Goal: Task Accomplishment & Management: Use online tool/utility

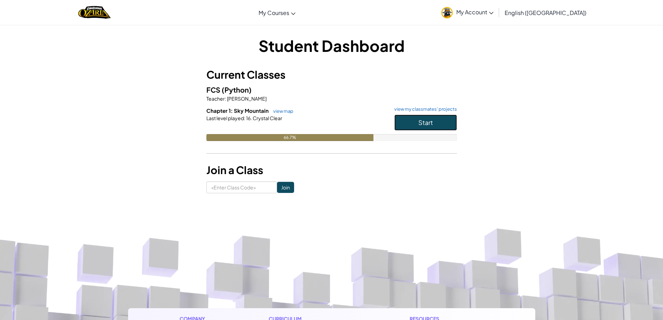
click at [408, 120] on button "Start" at bounding box center [425, 122] width 63 height 16
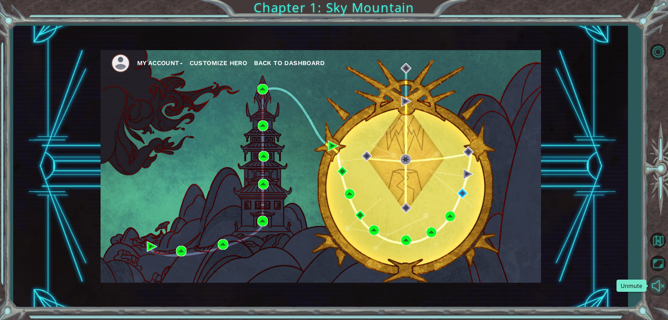
click at [656, 286] on button "Unmute" at bounding box center [658, 285] width 20 height 20
click at [656, 286] on button "Mute" at bounding box center [658, 285] width 20 height 20
click at [659, 285] on button "Unmute" at bounding box center [658, 285] width 20 height 20
click at [464, 192] on img at bounding box center [462, 193] width 10 height 10
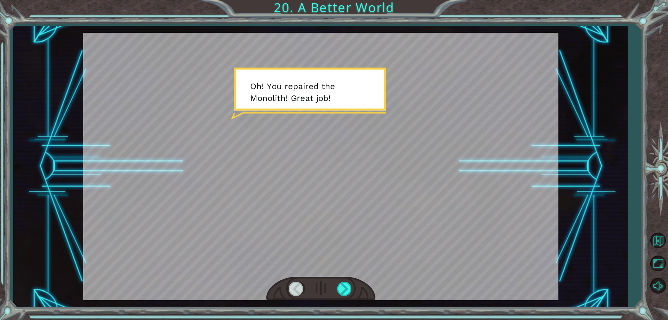
click at [497, 194] on div at bounding box center [320, 166] width 475 height 267
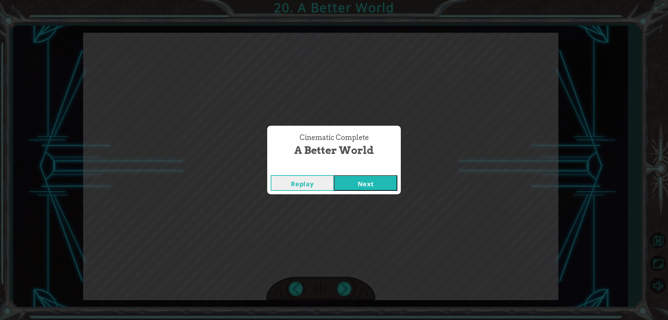
click at [334, 175] on button "Next" at bounding box center [365, 183] width 63 height 16
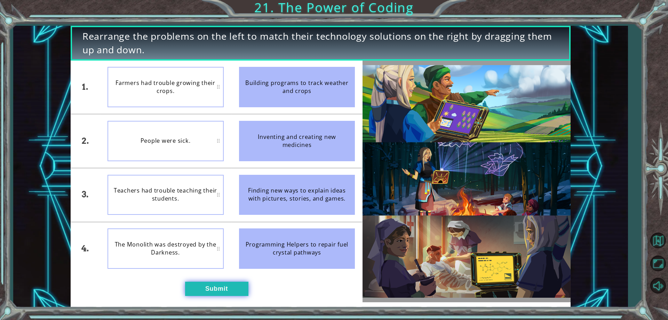
click at [235, 287] on button "Submit" at bounding box center [216, 288] width 63 height 14
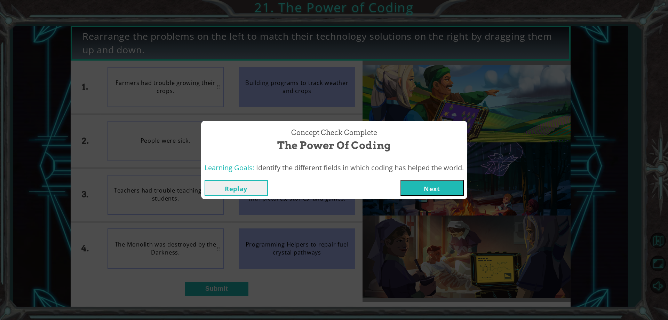
click at [433, 185] on button "Next" at bounding box center [431, 188] width 63 height 16
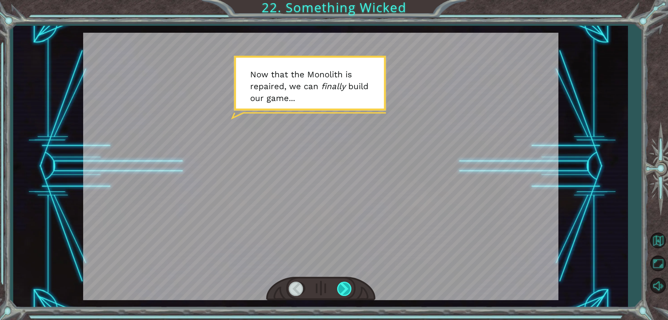
click at [339, 285] on div at bounding box center [345, 288] width 16 height 14
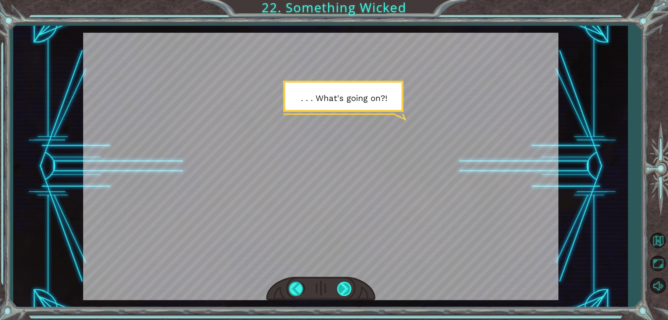
click at [345, 290] on div at bounding box center [345, 288] width 16 height 14
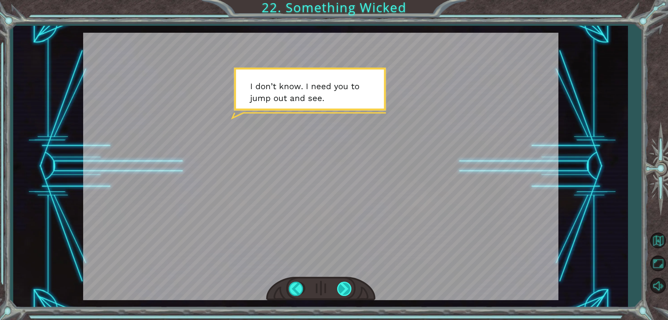
click at [345, 290] on div at bounding box center [345, 288] width 16 height 14
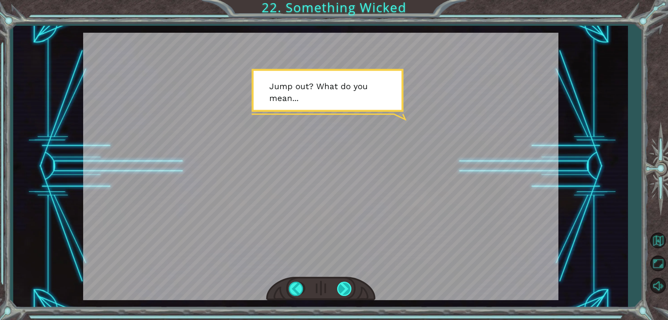
click at [345, 290] on div at bounding box center [345, 288] width 16 height 14
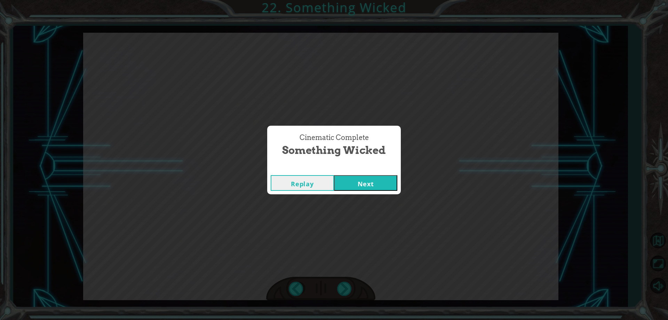
click at [373, 190] on button "Next" at bounding box center [365, 183] width 63 height 16
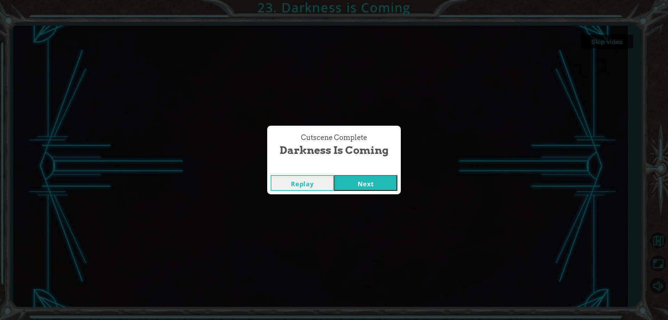
click at [371, 183] on button "Next" at bounding box center [365, 183] width 63 height 16
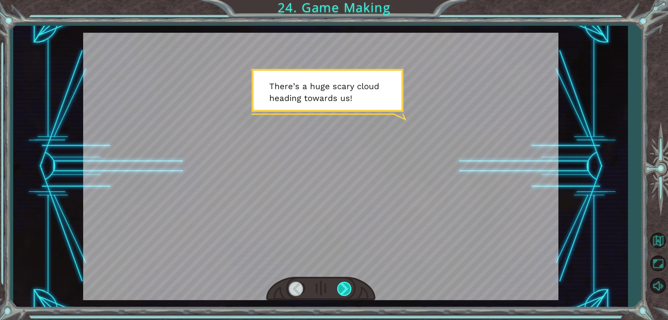
click at [344, 284] on div at bounding box center [345, 288] width 16 height 14
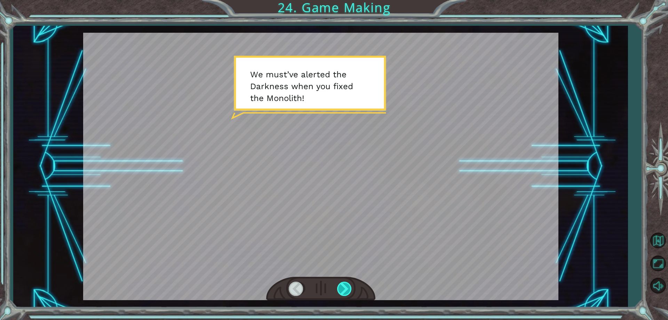
click at [343, 284] on div at bounding box center [345, 288] width 16 height 14
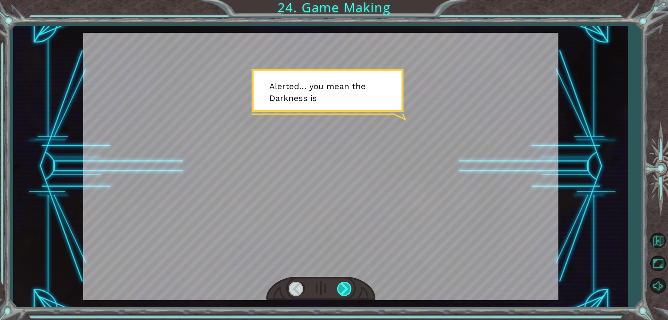
click at [343, 284] on div at bounding box center [345, 288] width 16 height 14
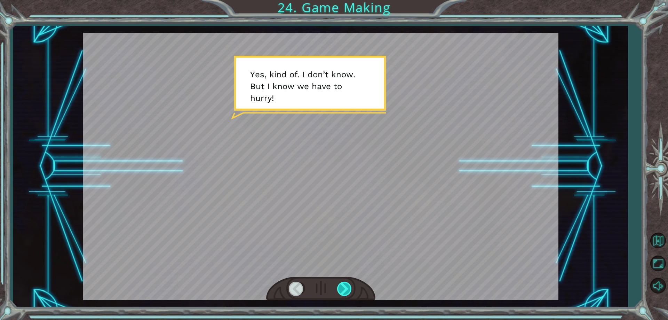
click at [343, 284] on div at bounding box center [345, 288] width 16 height 14
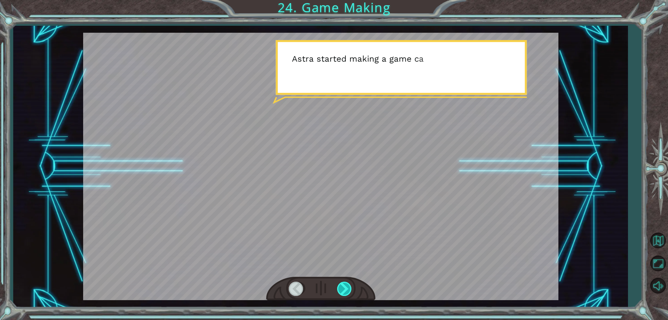
click at [343, 284] on div at bounding box center [345, 288] width 16 height 14
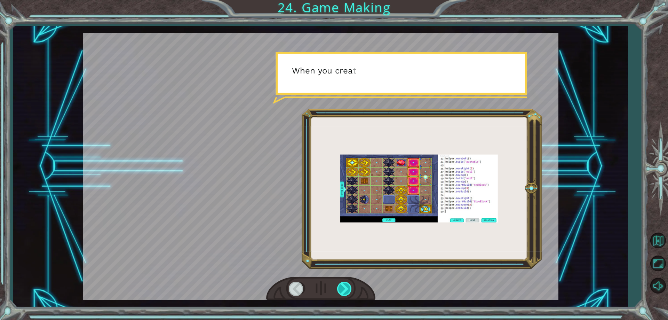
click at [343, 284] on div at bounding box center [345, 288] width 16 height 14
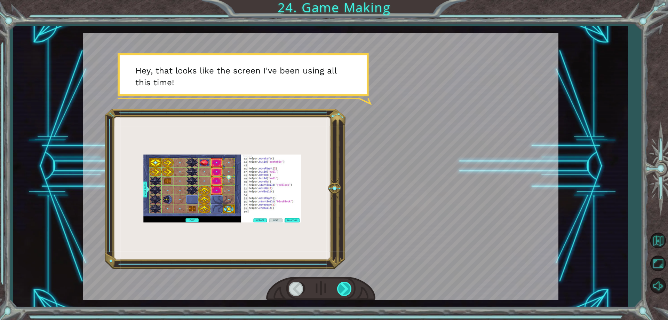
click at [343, 284] on div at bounding box center [345, 288] width 16 height 14
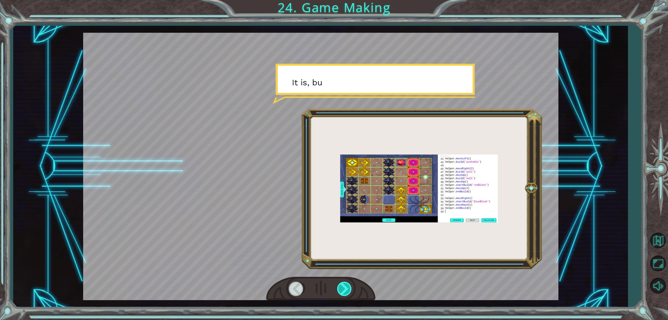
click at [343, 284] on div at bounding box center [345, 288] width 16 height 14
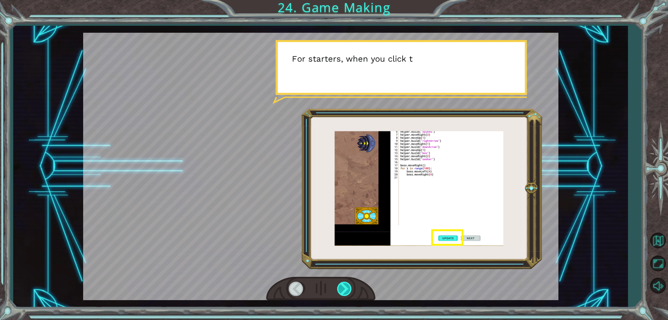
click at [343, 284] on div at bounding box center [345, 288] width 16 height 14
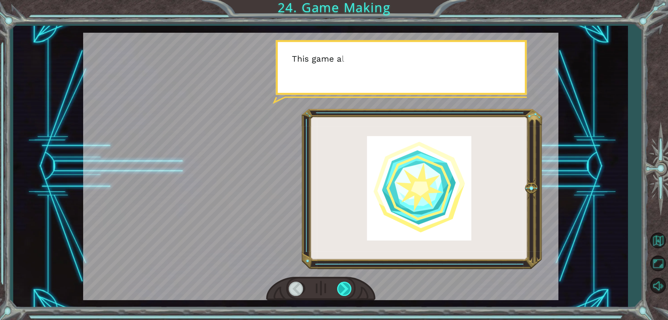
click at [343, 284] on div at bounding box center [345, 288] width 16 height 14
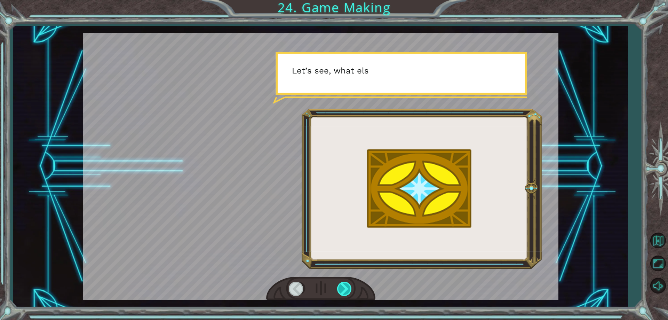
click at [343, 284] on div at bounding box center [345, 288] width 16 height 14
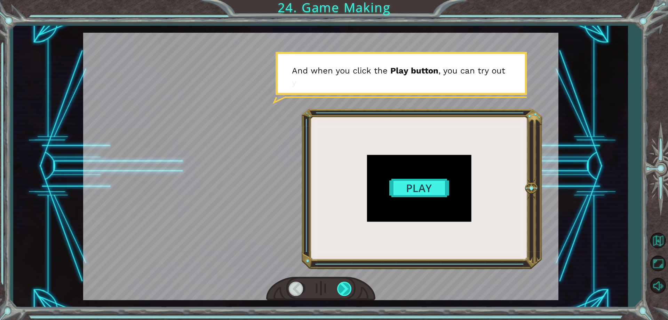
click at [343, 284] on div at bounding box center [345, 288] width 16 height 14
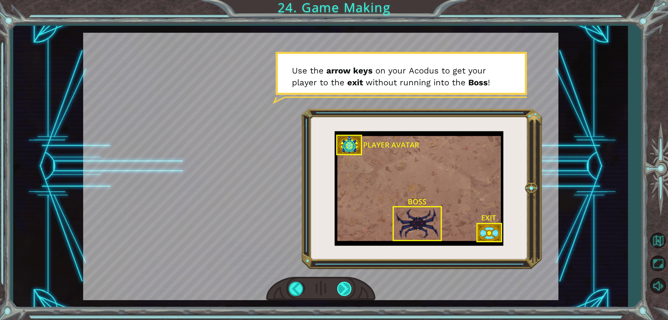
click at [343, 284] on div at bounding box center [345, 288] width 16 height 14
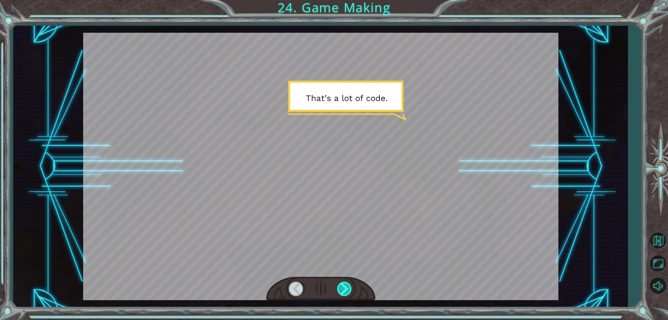
click at [343, 284] on div at bounding box center [345, 288] width 16 height 14
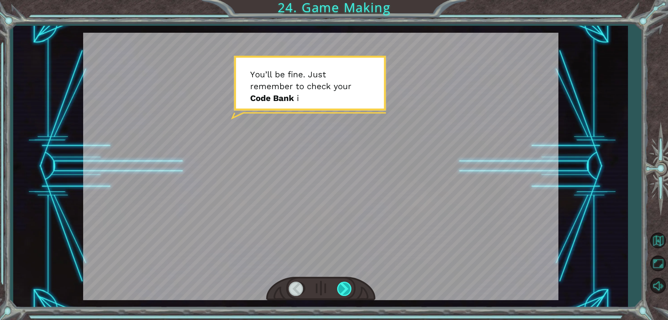
click at [343, 284] on div at bounding box center [345, 288] width 16 height 14
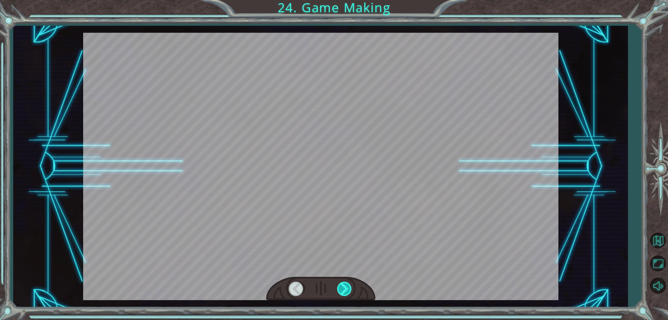
click at [343, 284] on div at bounding box center [345, 288] width 16 height 14
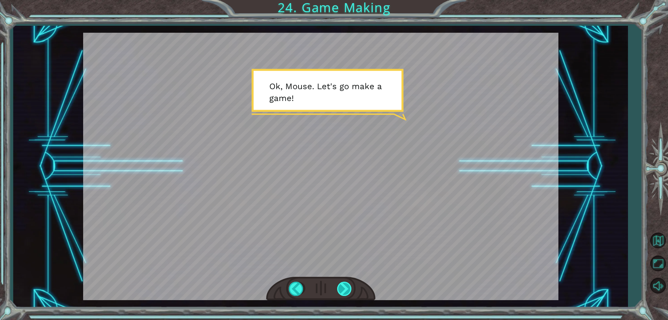
click at [343, 284] on div at bounding box center [345, 288] width 16 height 14
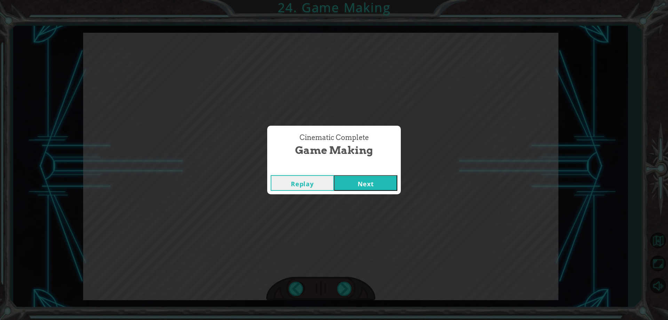
click at [374, 187] on button "Next" at bounding box center [365, 183] width 63 height 16
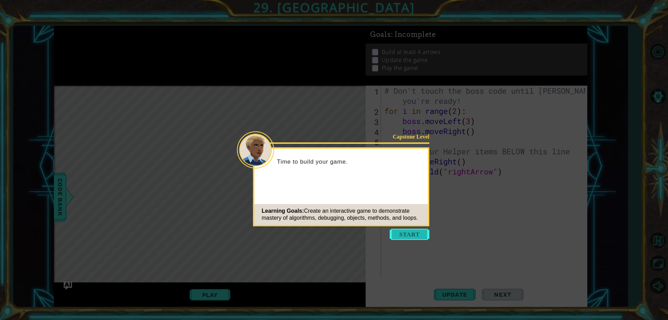
click at [409, 235] on button "Start" at bounding box center [410, 234] width 40 height 11
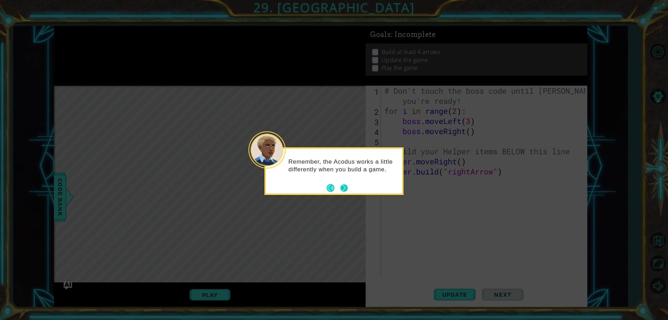
click at [346, 190] on button "Next" at bounding box center [344, 188] width 8 height 8
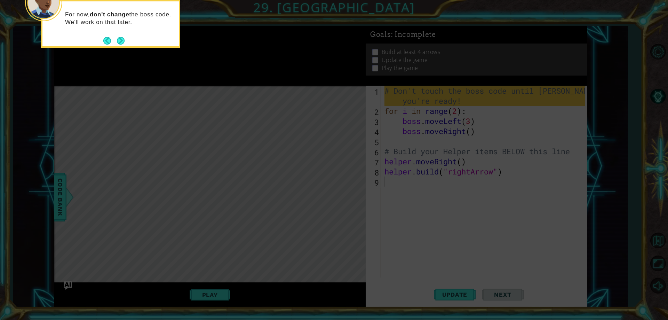
click at [346, 190] on icon at bounding box center [334, 48] width 668 height 544
click at [119, 40] on button "Next" at bounding box center [121, 41] width 8 height 8
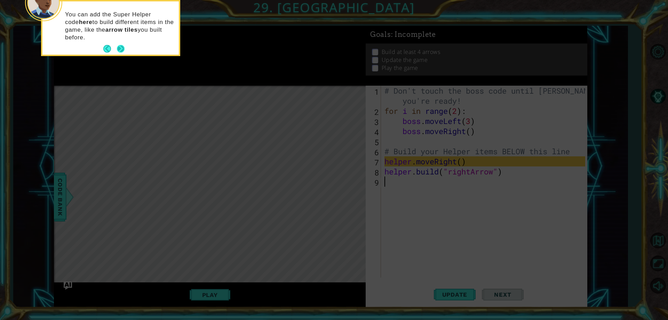
click at [124, 46] on button "Next" at bounding box center [121, 49] width 8 height 8
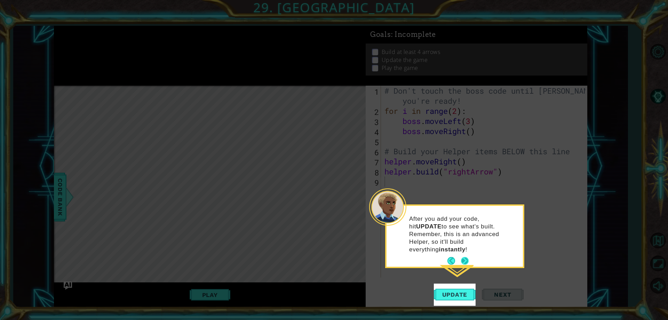
click at [464, 257] on button "Next" at bounding box center [465, 261] width 8 height 8
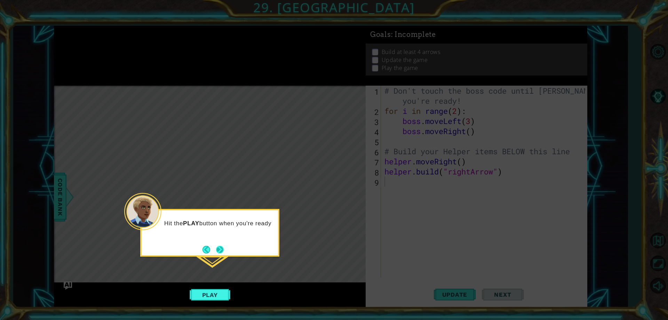
click at [216, 251] on button "Next" at bounding box center [220, 250] width 8 height 8
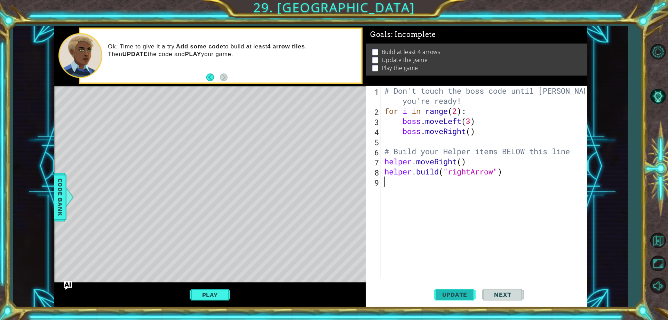
click at [469, 298] on span "Update" at bounding box center [454, 294] width 39 height 7
click at [467, 190] on div "# Don't touch the boss code until Vega says you're ready! for i in range ( 2 ) …" at bounding box center [485, 197] width 205 height 222
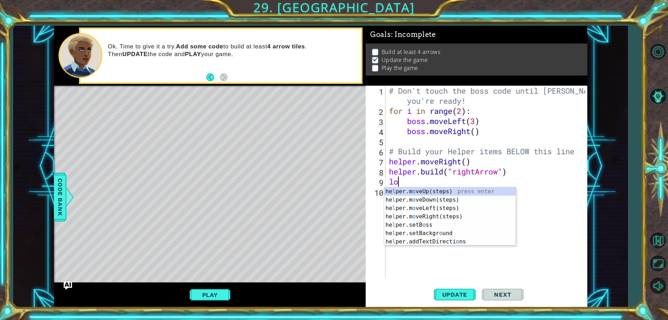
type textarea "l"
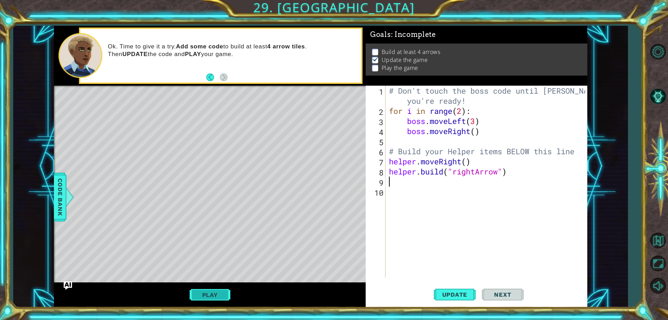
click at [197, 289] on button "Play" at bounding box center [210, 294] width 41 height 13
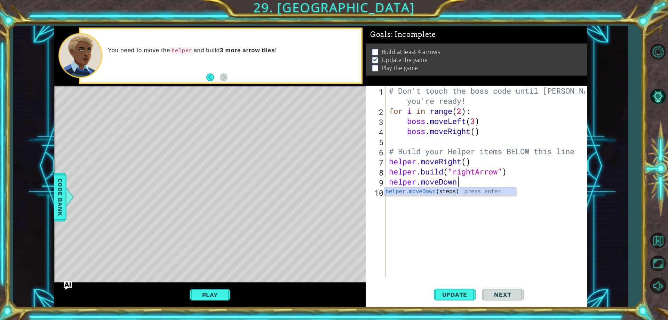
scroll to position [0, 3]
type textarea "helper.moveDown()"
drag, startPoint x: 483, startPoint y: 176, endPoint x: 480, endPoint y: 177, distance: 3.9
click at [481, 177] on div "# Don't touch the boss code until Vega says you're ready! for i in range ( 2 ) …" at bounding box center [487, 197] width 201 height 222
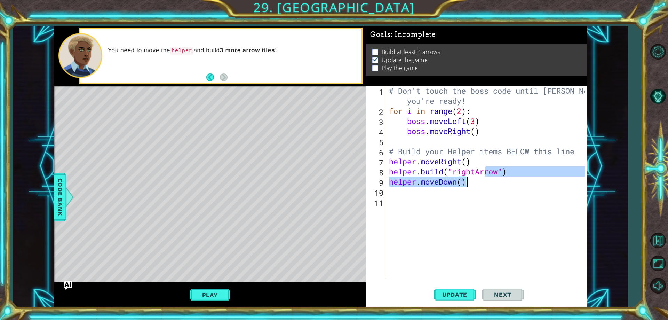
click at [474, 181] on div "# Don't touch the boss code until Vega says you're ready! for i in range ( 2 ) …" at bounding box center [486, 182] width 198 height 192
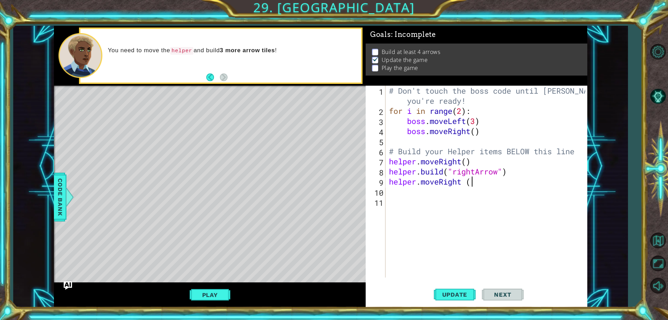
scroll to position [0, 3]
type textarea "helper.moveRight()"
type textarea "b"
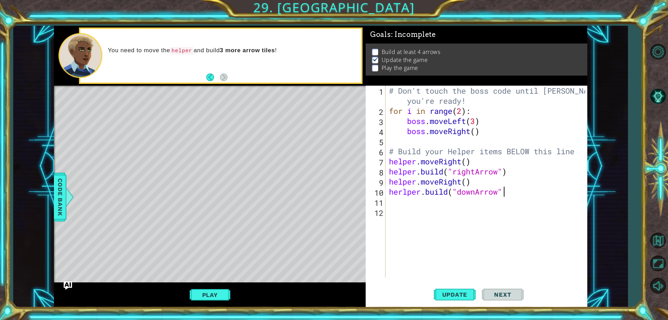
type textarea "herlper.build("downArrow")"
click at [401, 192] on div "# Don't touch the boss code until Vega says you're ready! for i in range ( 2 ) …" at bounding box center [487, 197] width 201 height 222
type textarea "[DOMAIN_NAME]("downArrow")"
click at [565, 221] on div "# Don't touch the boss code until Vega says you're ready! for i in range ( 2 ) …" at bounding box center [487, 197] width 201 height 222
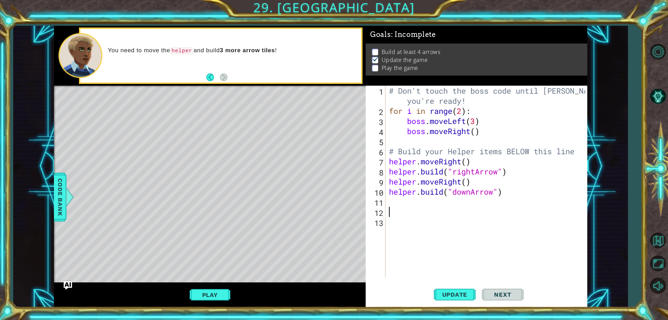
click at [467, 207] on div "# Don't touch the boss code until Vega says you're ready! for i in range ( 2 ) …" at bounding box center [487, 197] width 201 height 222
click at [429, 223] on div "# Don't touch the boss code until Vega says you're ready! for i in range ( 2 ) …" at bounding box center [487, 197] width 201 height 222
click at [464, 294] on span "Update" at bounding box center [454, 294] width 39 height 7
type textarea "helper.moveDown()"
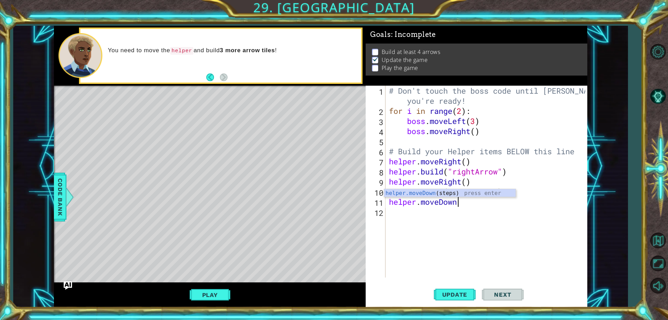
scroll to position [0, 3]
click at [481, 217] on div "# Don't touch the boss code until Vega says you're ready! for i in range ( 2 ) …" at bounding box center [487, 197] width 201 height 222
type textarea "helper.moveDown()"
click at [472, 216] on div "# Don't touch the boss code until Vega says you're ready! for i in range ( 2 ) …" at bounding box center [487, 197] width 201 height 222
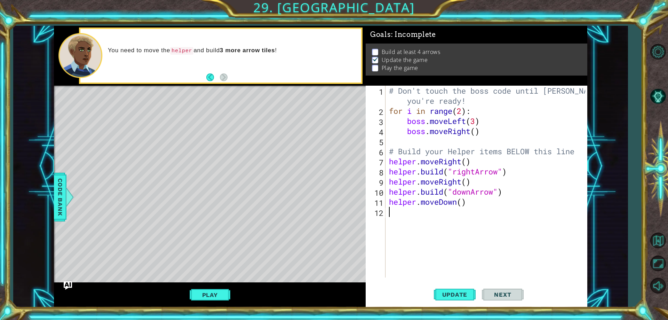
type textarea "helper.moveDown()"
click at [472, 211] on div "# Don't touch the boss code until Vega says you're ready! for i in range ( 2 ) …" at bounding box center [487, 197] width 201 height 222
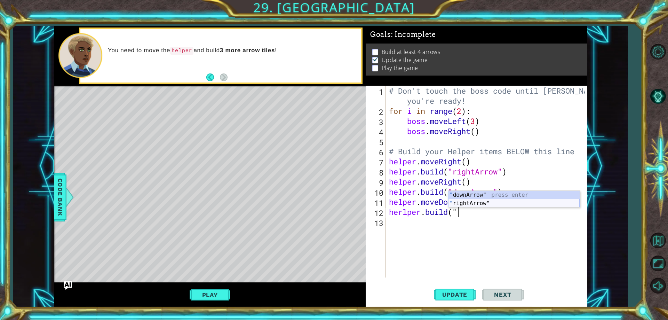
click at [496, 203] on div "" downArrow" press enter " rightArrow" press enter" at bounding box center [513, 207] width 131 height 33
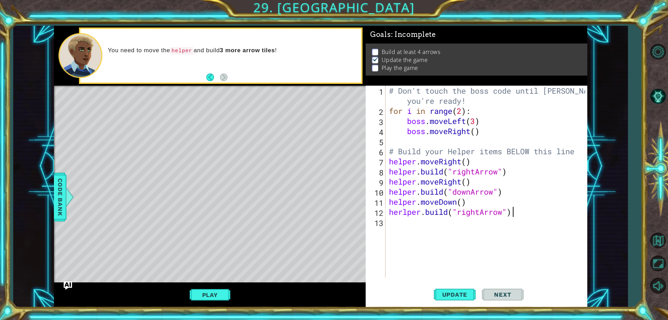
scroll to position [0, 5]
click at [399, 210] on div "# Don't touch the boss code until Vega says you're ready! for i in range ( 2 ) …" at bounding box center [487, 197] width 201 height 222
drag, startPoint x: 404, startPoint y: 215, endPoint x: 398, endPoint y: 223, distance: 9.9
click at [404, 215] on div "# Don't touch the boss code until Vega says you're ready! for i in range ( 2 ) …" at bounding box center [487, 197] width 201 height 222
type textarea "helper.build("rightArrow")"
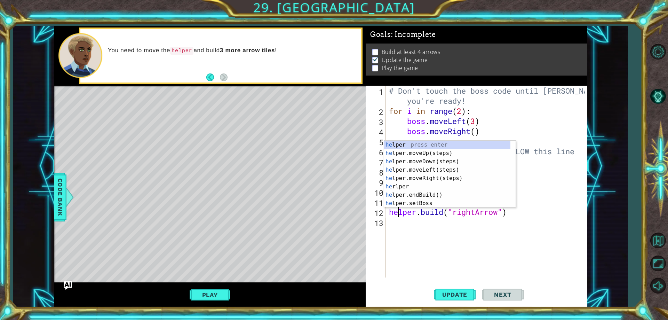
click at [401, 223] on div "# Don't touch the boss code until Vega says you're ready! for i in range ( 2 ) …" at bounding box center [487, 197] width 201 height 222
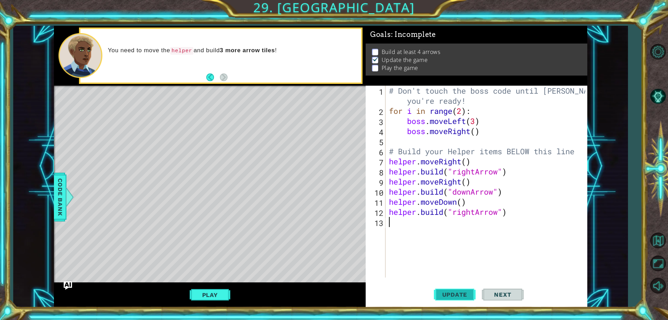
click at [452, 290] on button "Update" at bounding box center [455, 294] width 42 height 22
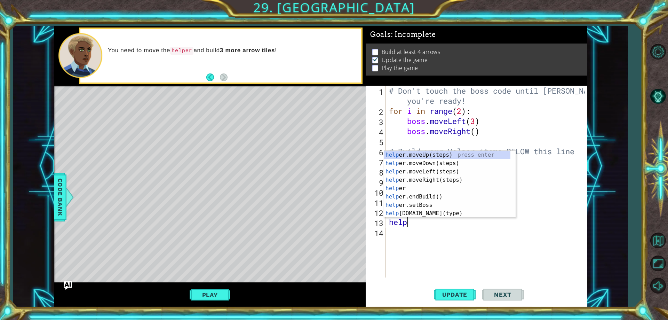
scroll to position [0, 1]
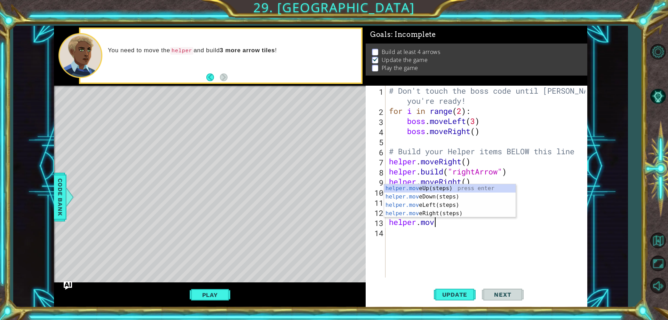
type textarea "helper.move"
click at [412, 209] on div "helper.move Up(steps) press enter helper.move Down(steps) press enter helper.mo…" at bounding box center [449, 209] width 131 height 50
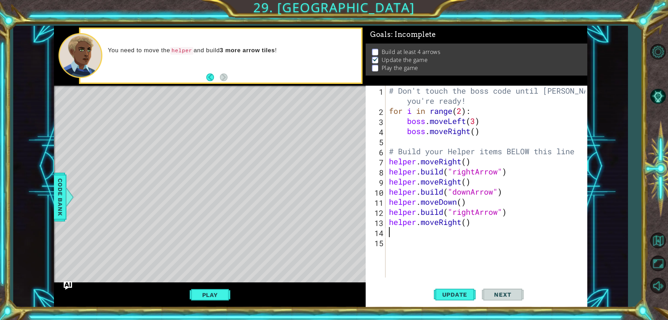
scroll to position [0, 0]
click at [438, 229] on div "# Don't touch the boss code until Vega says you're ready! for i in range ( 2 ) …" at bounding box center [487, 197] width 201 height 222
type textarea "[DOMAIN_NAME]("downArrow")"
click at [452, 291] on span "Update" at bounding box center [454, 294] width 39 height 7
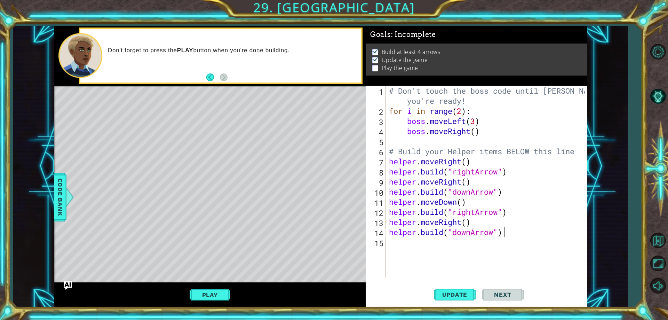
click at [212, 296] on button "Play" at bounding box center [210, 294] width 41 height 13
click at [489, 287] on button "Next" at bounding box center [503, 294] width 42 height 22
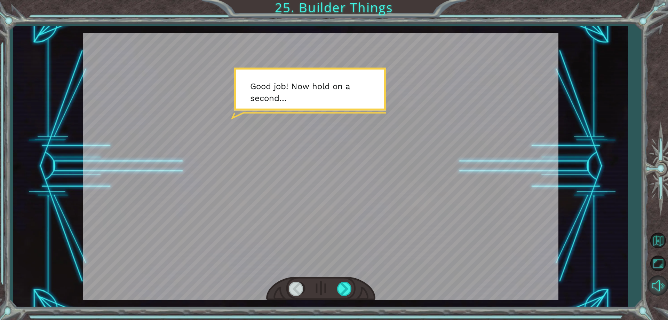
click at [648, 288] on button "Mute" at bounding box center [658, 285] width 20 height 20
click at [651, 287] on button "Unmute" at bounding box center [658, 285] width 20 height 20
click at [347, 288] on div at bounding box center [345, 288] width 16 height 14
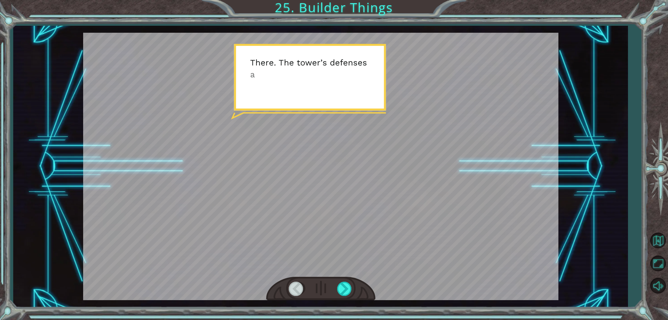
click at [292, 287] on div at bounding box center [297, 288] width 16 height 14
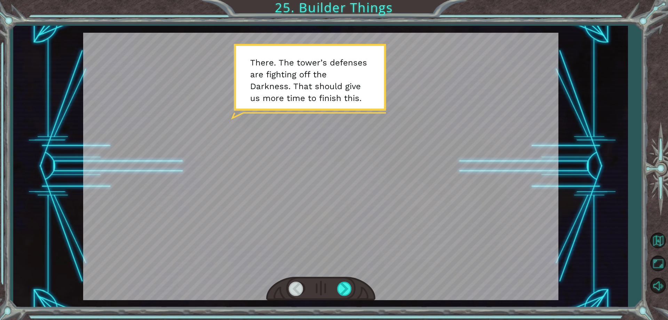
click at [104, 287] on div at bounding box center [320, 166] width 475 height 267
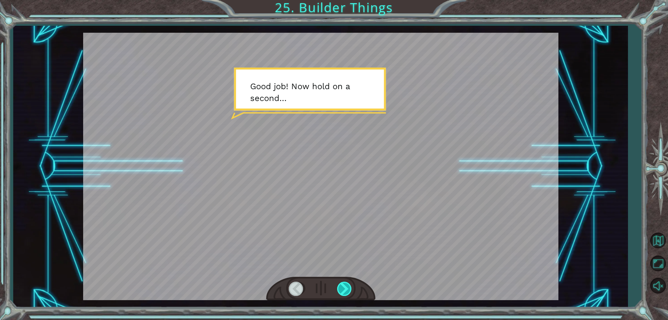
click at [343, 294] on div at bounding box center [345, 288] width 16 height 14
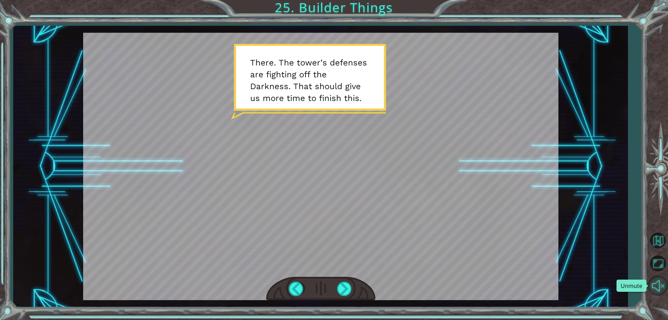
click at [657, 285] on button "Unmute" at bounding box center [658, 285] width 20 height 20
click at [346, 287] on div at bounding box center [345, 288] width 16 height 14
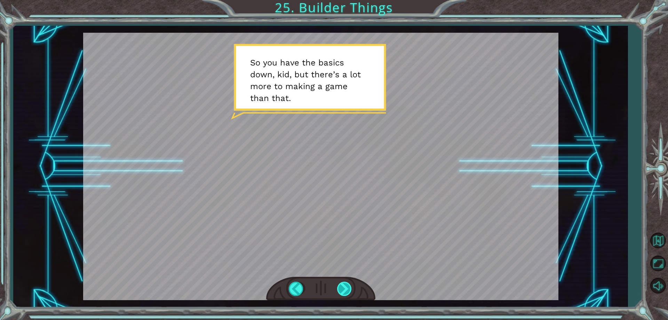
click at [348, 294] on div at bounding box center [345, 288] width 16 height 14
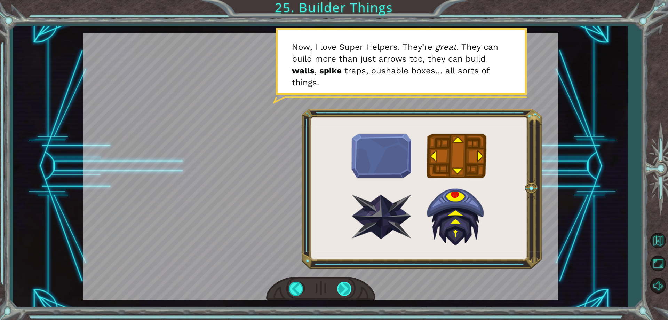
click at [341, 287] on div at bounding box center [345, 288] width 16 height 14
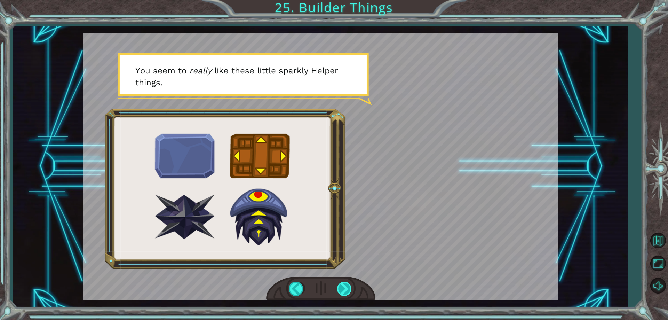
click at [339, 288] on div at bounding box center [345, 288] width 16 height 14
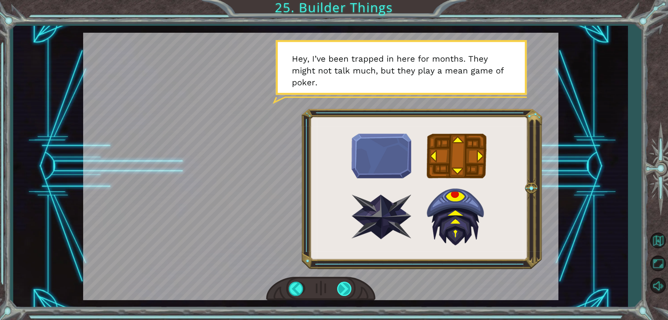
click at [339, 288] on div at bounding box center [345, 288] width 16 height 14
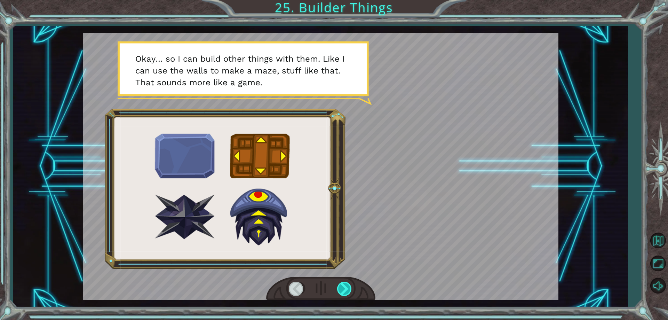
click at [339, 288] on div at bounding box center [345, 288] width 16 height 14
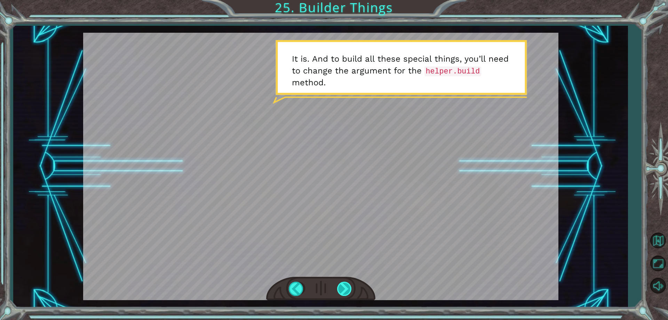
click at [341, 290] on div at bounding box center [345, 288] width 16 height 14
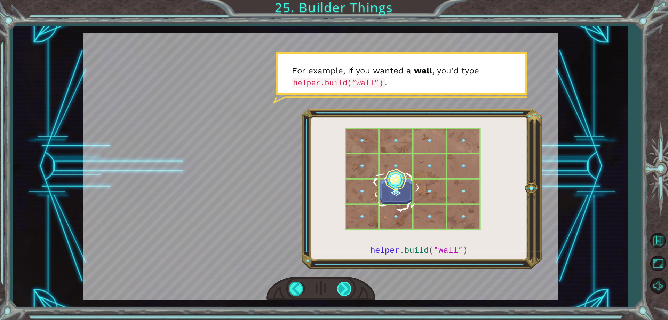
click at [344, 294] on div at bounding box center [345, 288] width 16 height 14
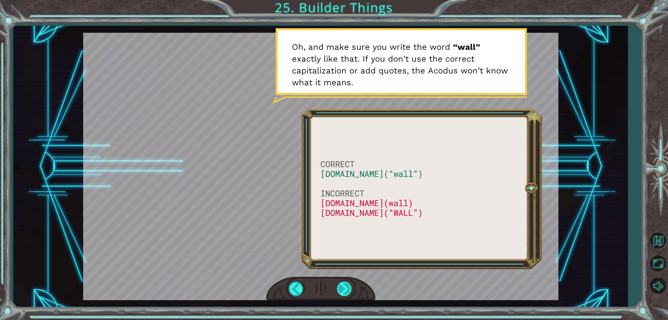
click at [341, 284] on div at bounding box center [345, 288] width 16 height 14
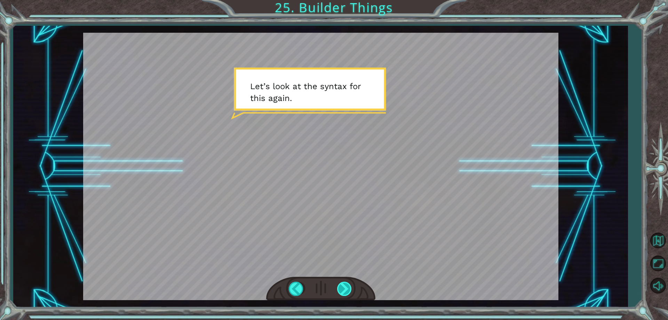
click at [337, 286] on div at bounding box center [345, 288] width 16 height 14
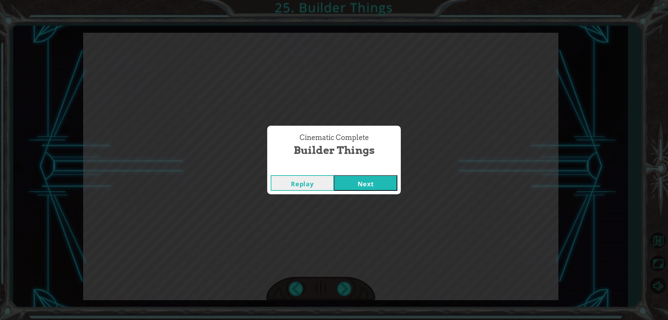
click at [372, 181] on button "Next" at bounding box center [365, 183] width 63 height 16
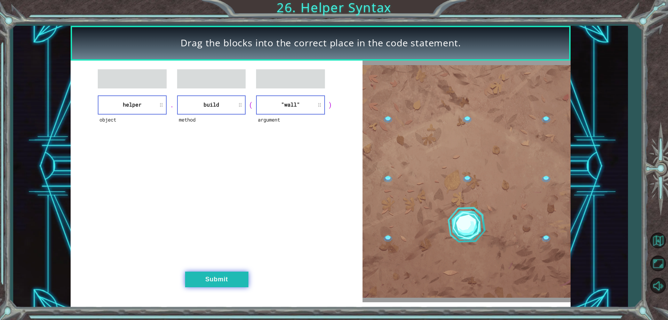
click at [227, 272] on button "Submit" at bounding box center [216, 279] width 63 height 16
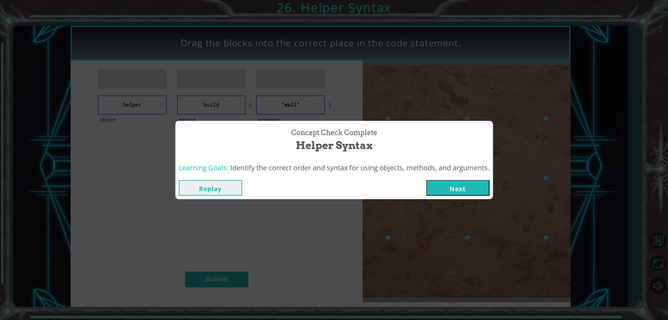
click at [472, 187] on button "Next" at bounding box center [457, 188] width 63 height 16
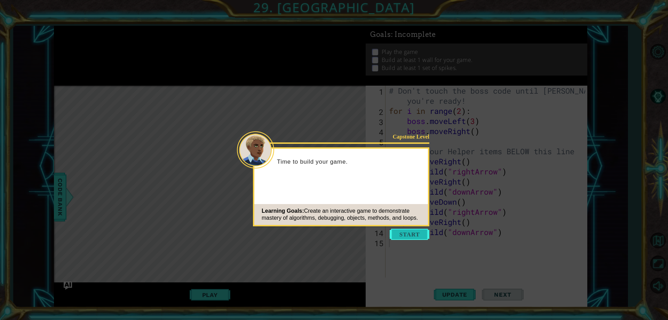
click at [399, 239] on button "Start" at bounding box center [410, 234] width 40 height 11
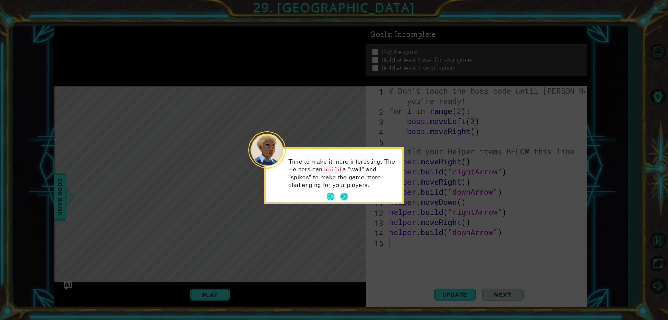
click at [340, 197] on button "Next" at bounding box center [344, 196] width 8 height 8
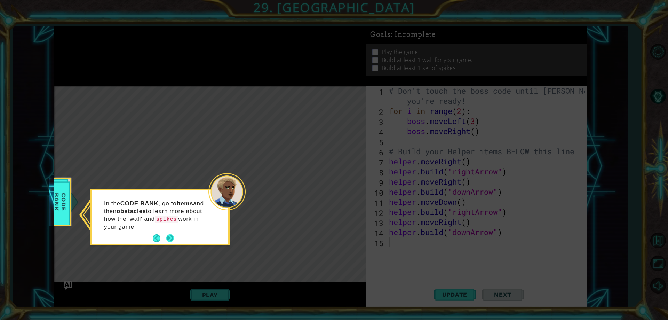
click at [169, 234] on button "Next" at bounding box center [170, 238] width 8 height 8
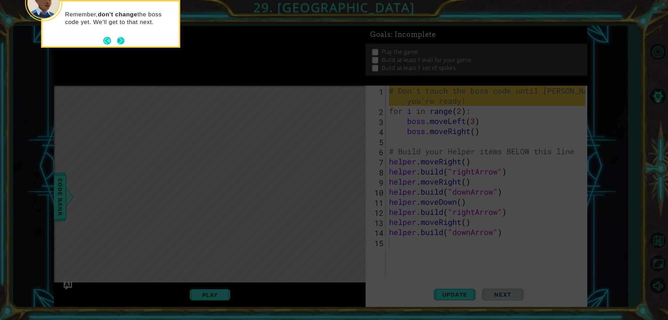
click at [117, 42] on button "Next" at bounding box center [121, 41] width 8 height 8
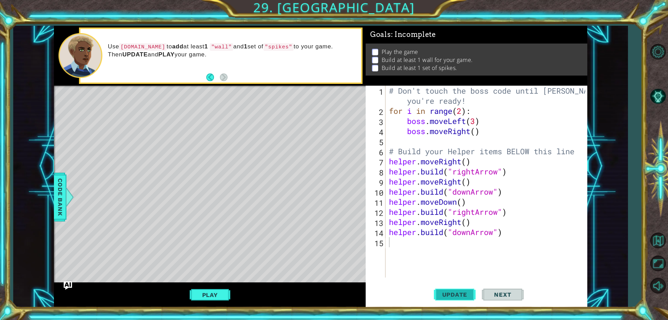
click at [440, 295] on span "Update" at bounding box center [454, 294] width 39 height 7
click at [426, 237] on div "# Don't touch the boss code until [PERSON_NAME] says you're ready! for i in ran…" at bounding box center [487, 197] width 201 height 222
type textarea "[DOMAIN_NAME]("downArrow")"
click at [443, 237] on div "# Don't touch the boss code until [PERSON_NAME] says you're ready! for i in ran…" at bounding box center [487, 197] width 201 height 222
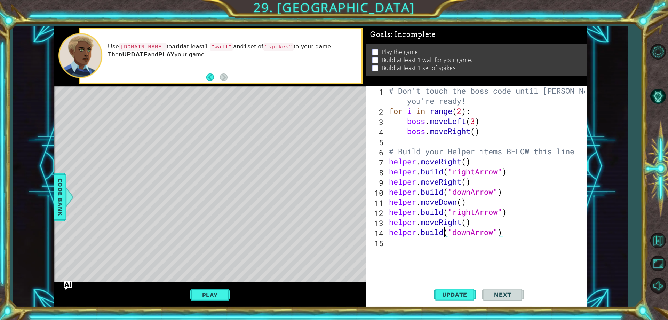
click at [439, 240] on div "# Don't touch the boss code until [PERSON_NAME] says you're ready! for i in ran…" at bounding box center [487, 197] width 201 height 222
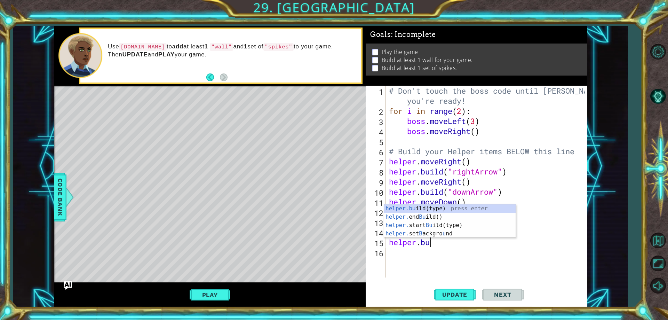
scroll to position [0, 2]
type textarea "[DOMAIN_NAME]"
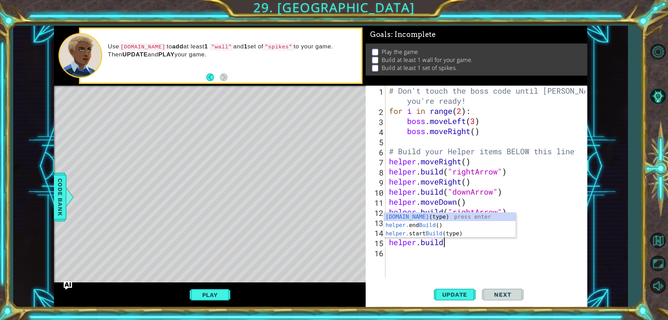
click at [498, 248] on div "# Don't touch the boss code until [PERSON_NAME] says you're ready! for i in ran…" at bounding box center [487, 197] width 201 height 222
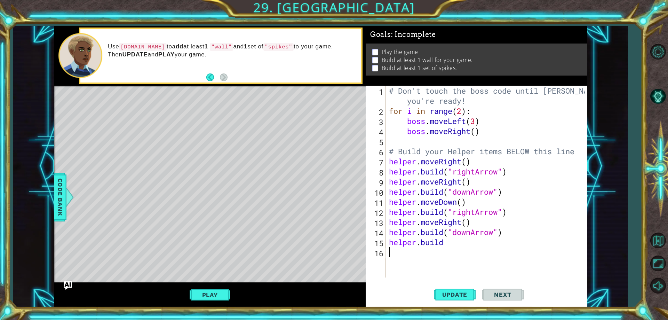
scroll to position [0, 0]
click at [498, 248] on div "# Don't touch the boss code until [PERSON_NAME] says you're ready! for i in ran…" at bounding box center [487, 197] width 201 height 222
click at [467, 241] on div "# Don't touch the boss code until [PERSON_NAME] says you're ready! for i in ran…" at bounding box center [487, 197] width 201 height 222
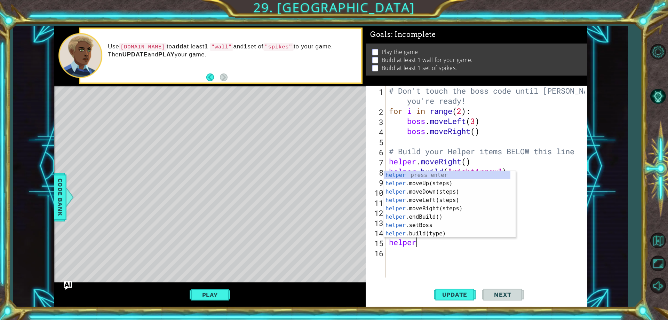
scroll to position [0, 1]
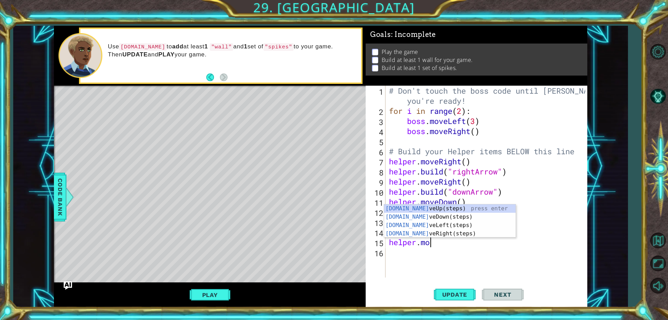
type textarea "helper.move"
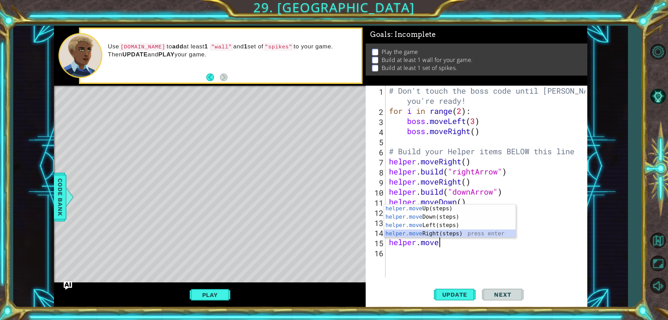
click at [451, 235] on div "helper.move Up(steps) press enter helper.move Down(steps) press enter helper.mo…" at bounding box center [449, 229] width 131 height 50
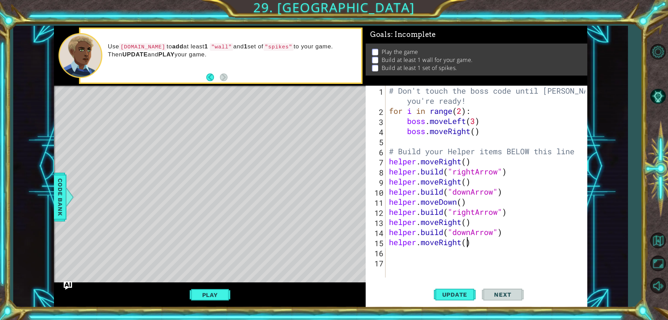
drag, startPoint x: 465, startPoint y: 242, endPoint x: 459, endPoint y: 255, distance: 13.4
click at [465, 242] on div "# Don't touch the boss code until [PERSON_NAME] says you're ready! for i in ran…" at bounding box center [487, 197] width 201 height 222
type textarea "helper.moveRight(2)"
click at [456, 259] on div "# Don't touch the boss code until [PERSON_NAME] says you're ready! for i in ran…" at bounding box center [487, 197] width 201 height 222
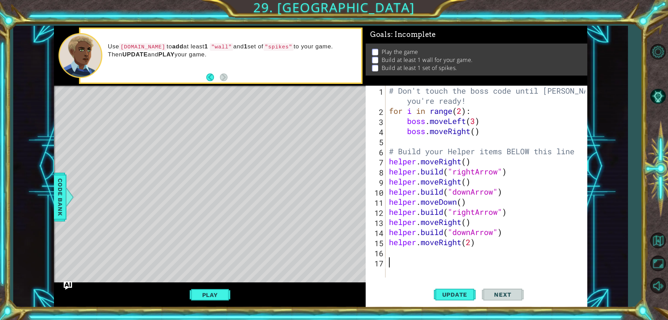
scroll to position [0, 0]
click at [457, 252] on div "# Don't touch the boss code until [PERSON_NAME] says you're ready! for i in ran…" at bounding box center [487, 197] width 201 height 222
click at [443, 290] on button "Update" at bounding box center [455, 294] width 42 height 22
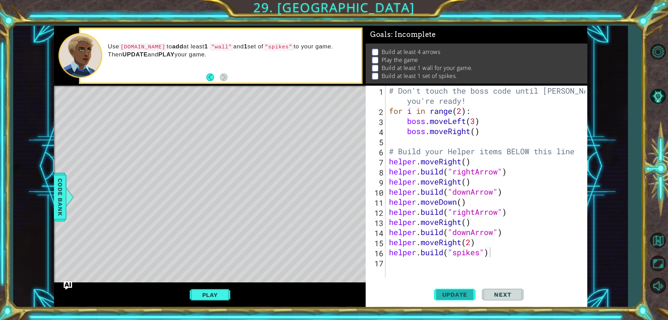
drag, startPoint x: 457, startPoint y: 295, endPoint x: 461, endPoint y: 294, distance: 4.1
click at [461, 294] on span "Update" at bounding box center [454, 294] width 39 height 7
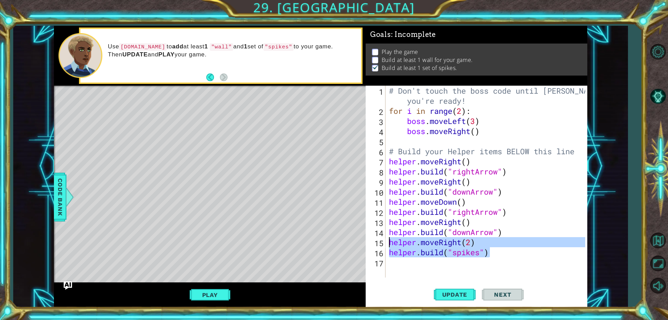
drag, startPoint x: 498, startPoint y: 252, endPoint x: 385, endPoint y: 242, distance: 113.1
click at [385, 242] on div "[DOMAIN_NAME]("spikes") 1 2 3 4 5 6 7 8 9 10 11 12 13 14 15 16 17 # Don't touch…" at bounding box center [475, 182] width 219 height 192
type textarea "helper.moveRight(2) [DOMAIN_NAME]("spikes")"
click at [408, 259] on div "# Don't touch the boss code until [PERSON_NAME] says you're ready! for i in ran…" at bounding box center [487, 197] width 201 height 222
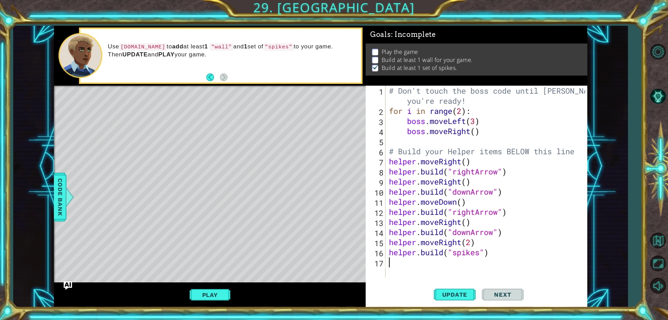
paste textarea "[DOMAIN_NAME]("spikes")"
type textarea "[DOMAIN_NAME]("spikes")"
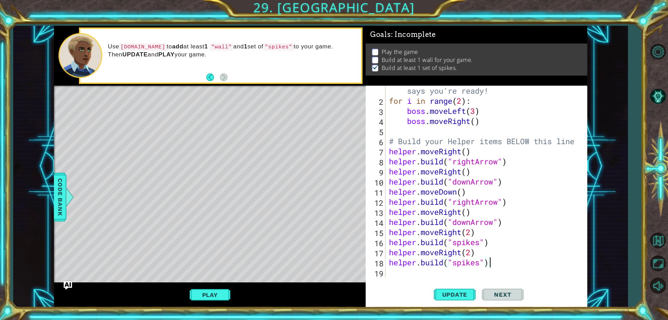
click at [405, 275] on div "# Don't touch the boss code until [PERSON_NAME] says you're ready! for i in ran…" at bounding box center [484, 186] width 195 height 222
drag, startPoint x: 475, startPoint y: 253, endPoint x: 440, endPoint y: 253, distance: 35.5
click at [440, 253] on div "# Don't touch the boss code until [PERSON_NAME] says you're ready! for i in ran…" at bounding box center [484, 186] width 195 height 222
click at [438, 289] on button "Update" at bounding box center [455, 294] width 42 height 22
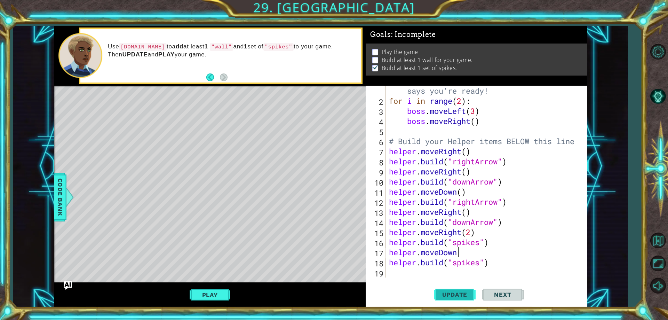
click at [438, 289] on button "Update" at bounding box center [455, 294] width 42 height 22
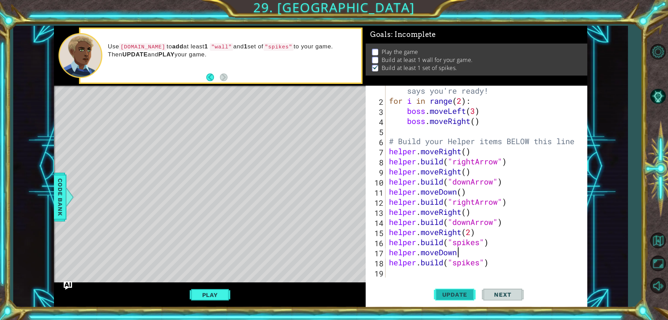
click at [438, 289] on button "Update" at bounding box center [455, 294] width 42 height 22
type textarea "helper.moveDown()"
click at [454, 292] on span "Update" at bounding box center [454, 294] width 39 height 7
click at [460, 272] on div "# Don't touch the boss code until [PERSON_NAME] says you're ready! for i in ran…" at bounding box center [484, 186] width 195 height 222
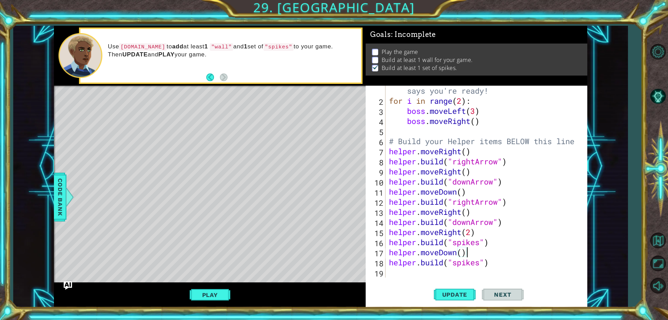
scroll to position [0, 0]
click at [477, 266] on div "# Don't touch the boss code until [PERSON_NAME] says you're ready! for i in ran…" at bounding box center [484, 186] width 195 height 222
paste textarea "s")"
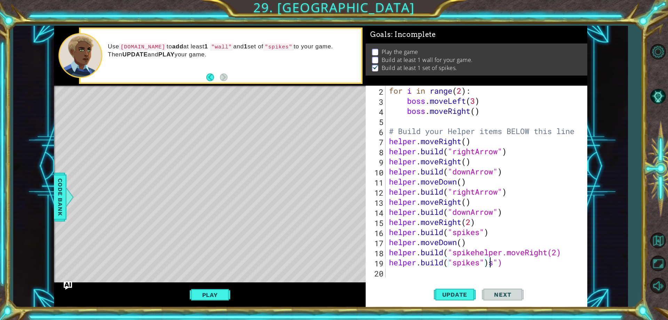
scroll to position [20, 0]
drag, startPoint x: 569, startPoint y: 253, endPoint x: 390, endPoint y: 251, distance: 179.1
click at [390, 251] on div "for i in range ( 2 ) : boss . moveLeft ( 3 ) boss . moveRight ( ) # Build your …" at bounding box center [484, 192] width 195 height 212
type textarea "[DOMAIN_NAME]("spikehelper.moveRight(2)"
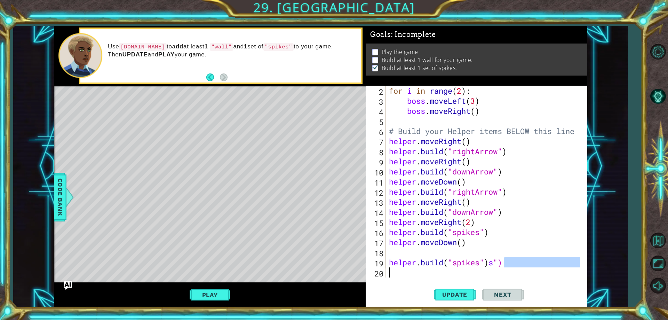
drag, startPoint x: 509, startPoint y: 263, endPoint x: 390, endPoint y: 266, distance: 119.0
click at [390, 266] on div "for i in range ( 2 ) : boss . moveLeft ( 3 ) boss . moveRight ( ) # Build your …" at bounding box center [484, 192] width 195 height 212
type textarea "[DOMAIN_NAME]("spikes")s")"
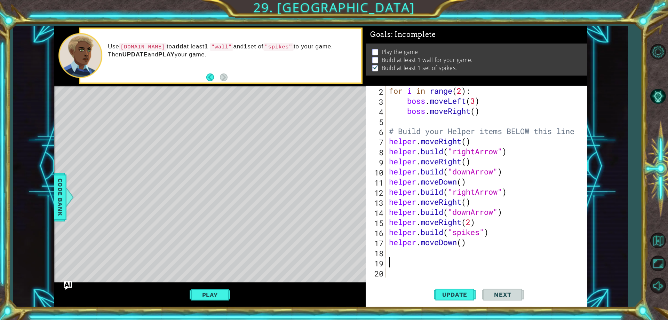
scroll to position [10, 0]
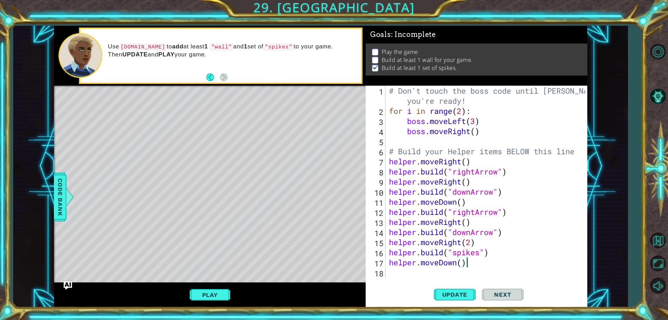
click at [500, 260] on div "# Don't touch the boss code until [PERSON_NAME] says you're ready! for i in ran…" at bounding box center [487, 197] width 201 height 222
drag, startPoint x: 482, startPoint y: 255, endPoint x: 421, endPoint y: 259, distance: 62.1
click at [421, 259] on div "# Don't touch the boss code until [PERSON_NAME] says you're ready! for i in ran…" at bounding box center [487, 197] width 201 height 222
click at [394, 253] on div "# Don't touch the boss code until [PERSON_NAME] says you're ready! for i in ran…" at bounding box center [487, 197] width 201 height 222
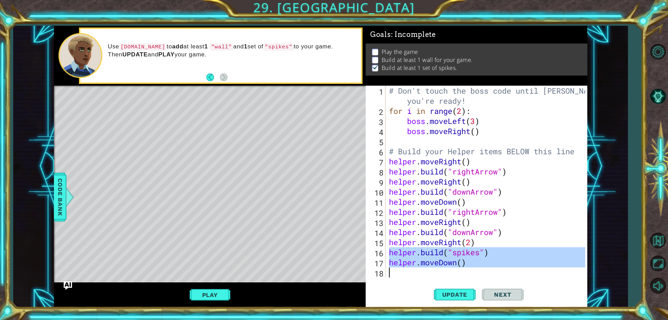
drag, startPoint x: 389, startPoint y: 254, endPoint x: 463, endPoint y: 269, distance: 75.9
click at [463, 269] on div "# Don't touch the boss code until [PERSON_NAME] says you're ready! for i in ran…" at bounding box center [487, 197] width 201 height 222
type textarea "helper.moveDown()"
click at [463, 269] on div "# Don't touch the boss code until [PERSON_NAME] says you're ready! for i in ran…" at bounding box center [485, 182] width 197 height 192
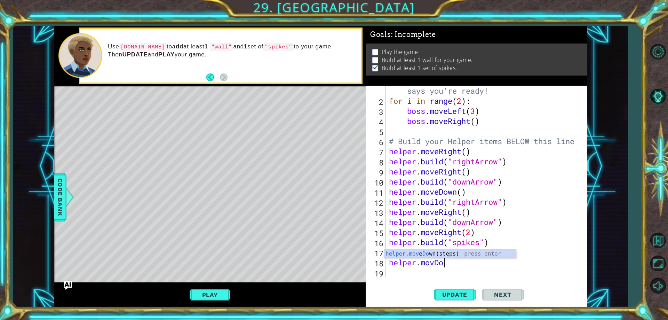
scroll to position [0, 2]
type textarea "helper.movDown()"
click at [430, 269] on div "# Don't touch the boss code until [PERSON_NAME] says you're ready! for i in ran…" at bounding box center [484, 186] width 195 height 222
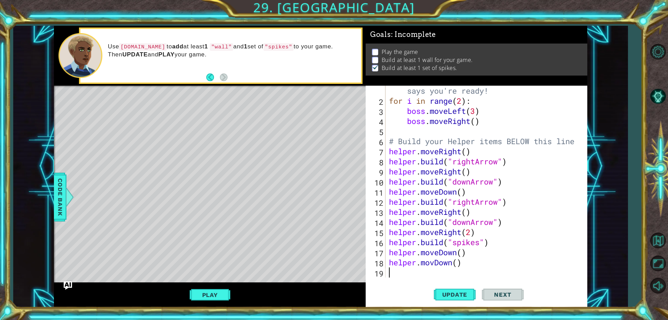
click at [434, 267] on div "# Don't touch the boss code until [PERSON_NAME] says you're ready! for i in ran…" at bounding box center [484, 186] width 195 height 222
click at [433, 260] on div "# Don't touch the boss code until [PERSON_NAME] says you're ready! for i in ran…" at bounding box center [484, 186] width 195 height 222
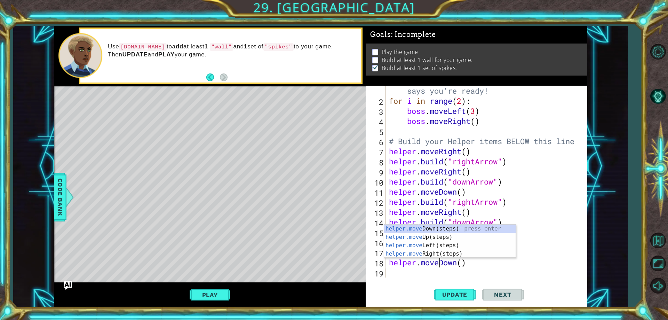
type textarea "helper.moveDown()"
click at [423, 278] on div "helper.moveDown() 1 2 3 4 5 6 7 8 9 10 11 12 13 14 15 16 17 18 19 # Don't touch…" at bounding box center [477, 196] width 222 height 221
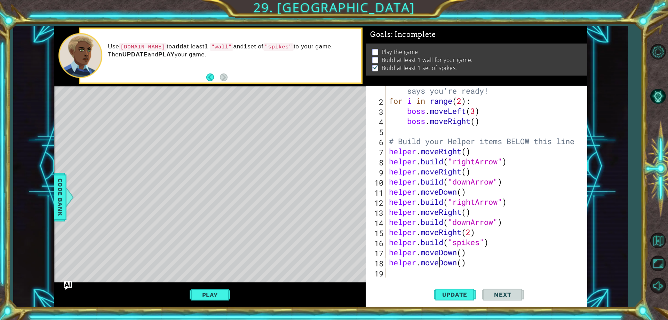
click at [425, 275] on div "# Don't touch the boss code until [PERSON_NAME] says you're ready! for i in ran…" at bounding box center [484, 186] width 195 height 222
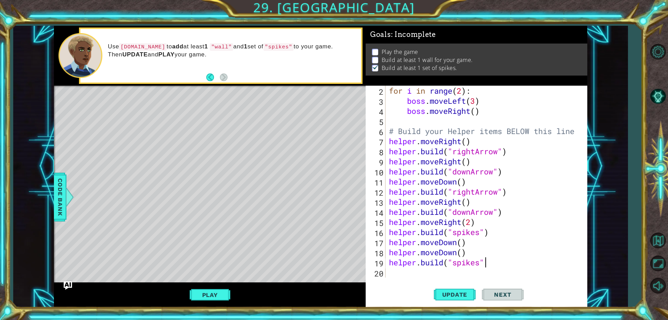
scroll to position [0, 4]
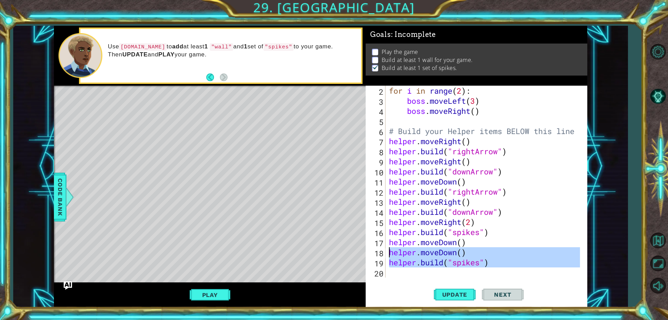
drag, startPoint x: 504, startPoint y: 267, endPoint x: 391, endPoint y: 250, distance: 114.7
click at [391, 250] on div "for i in range ( 2 ) : boss . moveLeft ( 3 ) boss . moveRight ( ) # Build your …" at bounding box center [484, 192] width 195 height 212
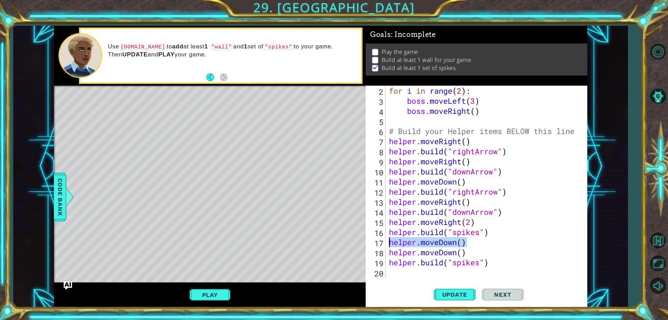
drag, startPoint x: 471, startPoint y: 244, endPoint x: 388, endPoint y: 243, distance: 82.4
click at [388, 243] on div "for i in range ( 2 ) : boss . moveLeft ( 3 ) boss . moveRight ( ) # Build your …" at bounding box center [484, 192] width 195 height 212
type textarea "helper.moveDown()"
click at [467, 290] on button "Update" at bounding box center [455, 294] width 42 height 22
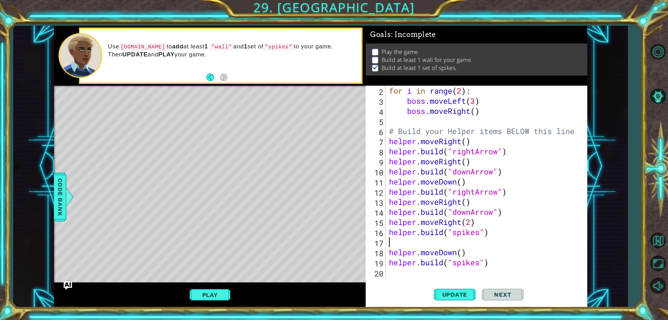
type textarea "[DOMAIN_NAME]("spikes")"
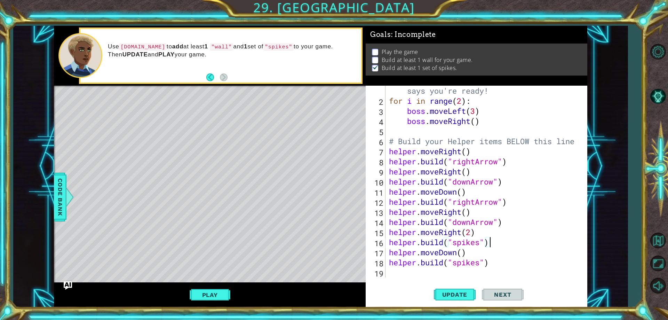
scroll to position [10, 0]
click at [457, 299] on button "Update" at bounding box center [455, 294] width 42 height 22
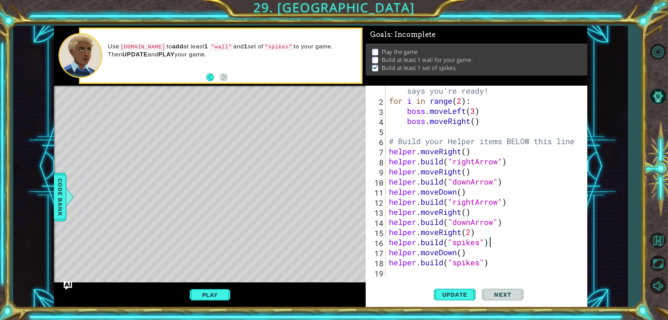
click at [457, 274] on div "# Don't touch the boss code until [PERSON_NAME] says you're ready! for i in ran…" at bounding box center [484, 186] width 195 height 222
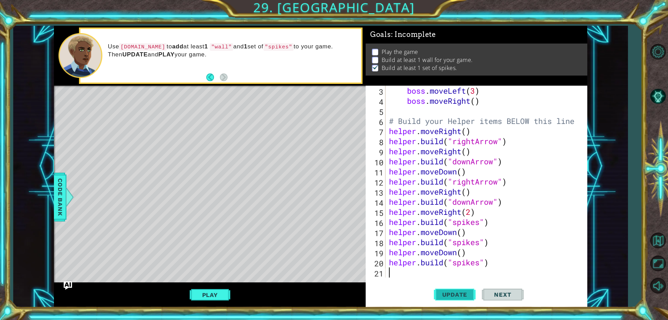
click at [457, 288] on button "Update" at bounding box center [455, 294] width 42 height 22
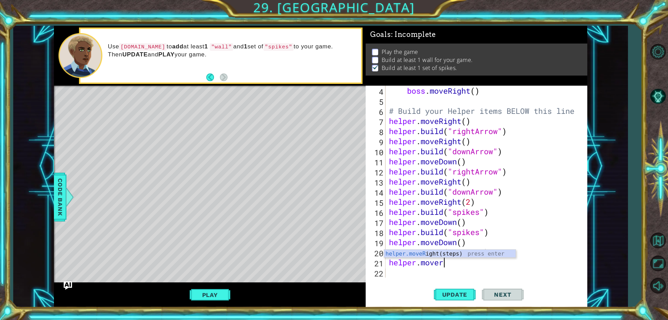
scroll to position [0, 2]
type textarea "helper.moveLeft"
click at [480, 277] on div "boss . moveRight ( ) # Build your Helper items BELOW this line helper . moveRig…" at bounding box center [484, 192] width 195 height 212
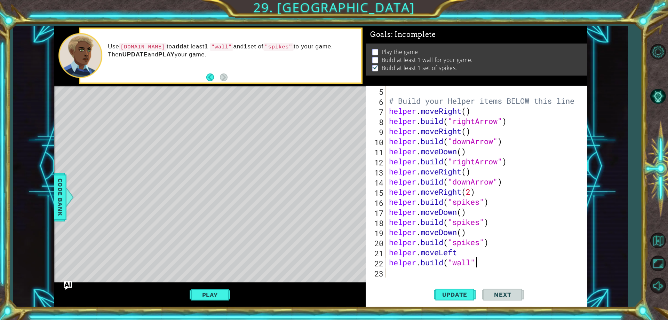
scroll to position [0, 4]
type textarea "[DOMAIN_NAME]("wall")"
click at [447, 289] on button "Update" at bounding box center [455, 294] width 42 height 22
click at [198, 296] on button "Play" at bounding box center [210, 294] width 41 height 13
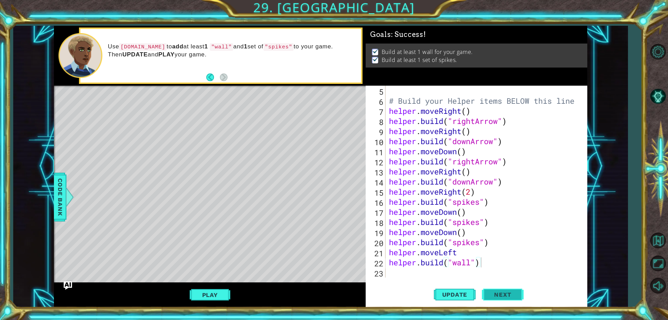
click at [493, 293] on span "Next" at bounding box center [502, 294] width 31 height 7
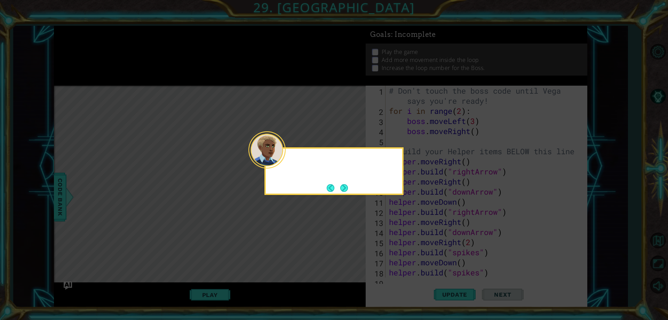
scroll to position [0, 0]
click at [342, 185] on button "Next" at bounding box center [344, 188] width 8 height 8
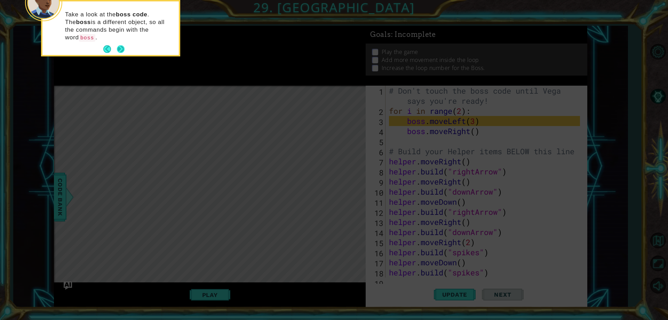
click at [121, 45] on button "Next" at bounding box center [121, 49] width 8 height 8
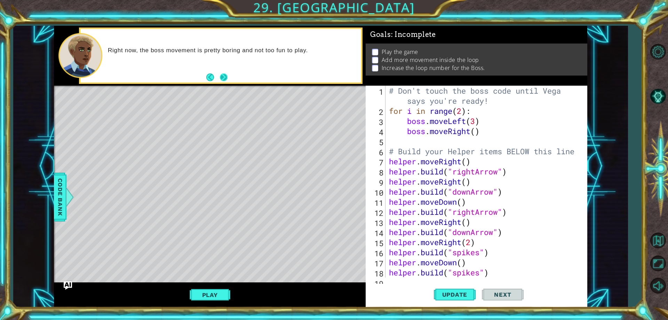
click at [220, 77] on button "Next" at bounding box center [224, 77] width 8 height 8
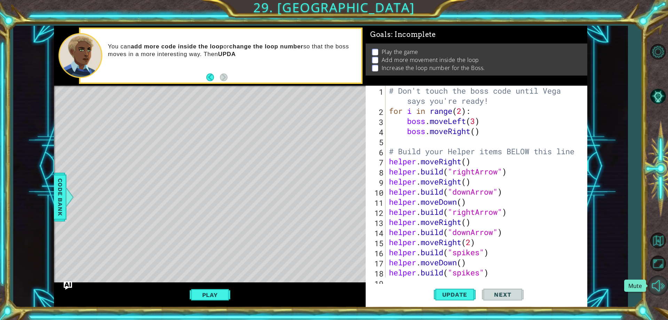
click at [656, 291] on button "Mute" at bounding box center [658, 285] width 20 height 20
click at [216, 81] on footer at bounding box center [216, 77] width 21 height 10
click at [212, 81] on footer at bounding box center [216, 77] width 21 height 10
click at [213, 78] on button "Back" at bounding box center [213, 77] width 14 height 8
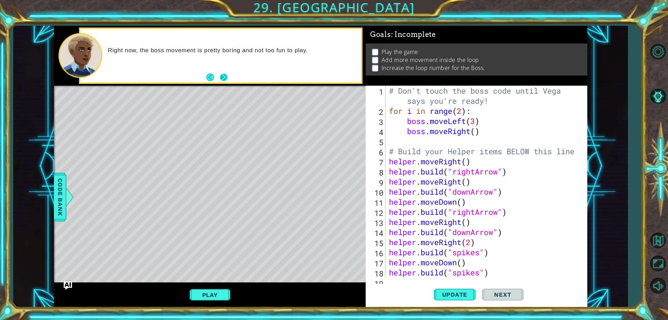
click at [220, 76] on button "Next" at bounding box center [224, 77] width 8 height 8
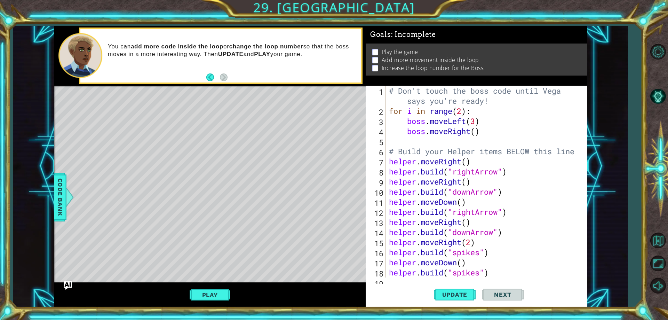
click at [480, 146] on div "# Don't touch the boss code until [PERSON_NAME] says you're ready! for i in ran…" at bounding box center [484, 197] width 195 height 222
click at [473, 141] on div "# Don't touch the boss code until [PERSON_NAME] says you're ready! for i in ran…" at bounding box center [484, 197] width 195 height 222
click at [440, 291] on span "Update" at bounding box center [454, 294] width 39 height 7
click at [441, 290] on button "Update" at bounding box center [455, 294] width 42 height 22
click at [213, 296] on button "Play" at bounding box center [210, 294] width 41 height 13
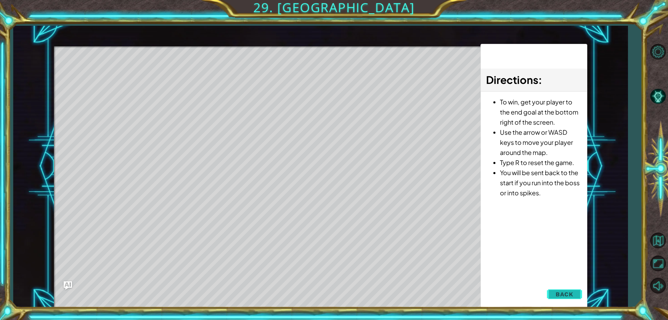
click at [551, 290] on button "Back" at bounding box center [564, 294] width 35 height 14
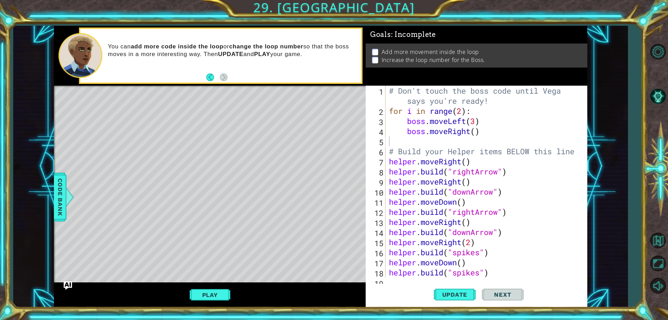
click at [461, 143] on div "# Don't touch the boss code until [PERSON_NAME] says you're ready! for i in ran…" at bounding box center [484, 197] width 195 height 222
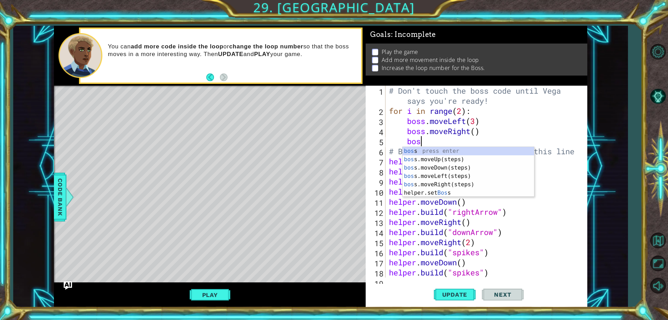
scroll to position [0, 1]
type textarea "boss.move"
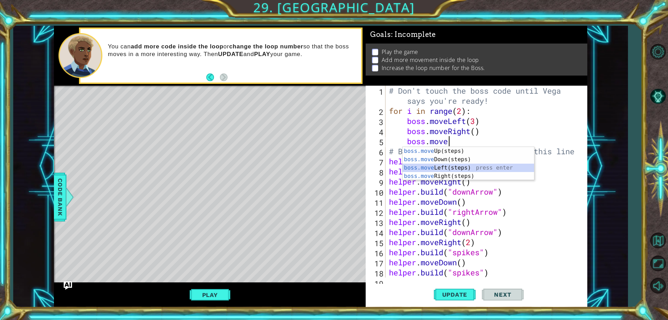
click at [452, 166] on div "boss.move Up(steps) press enter boss.move Down(steps) press enter boss.move Lef…" at bounding box center [467, 172] width 131 height 50
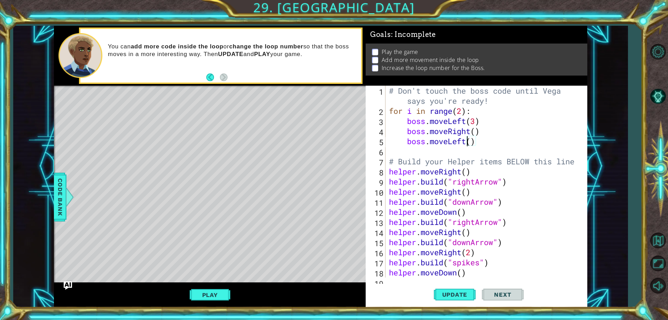
click at [469, 142] on div "# Don't touch the boss code until [PERSON_NAME] says you're ready! for i in ran…" at bounding box center [484, 197] width 195 height 222
type textarea "boss.moveLeft(3)"
click at [465, 298] on button "Update" at bounding box center [455, 294] width 42 height 22
